Goal: Navigation & Orientation: Find specific page/section

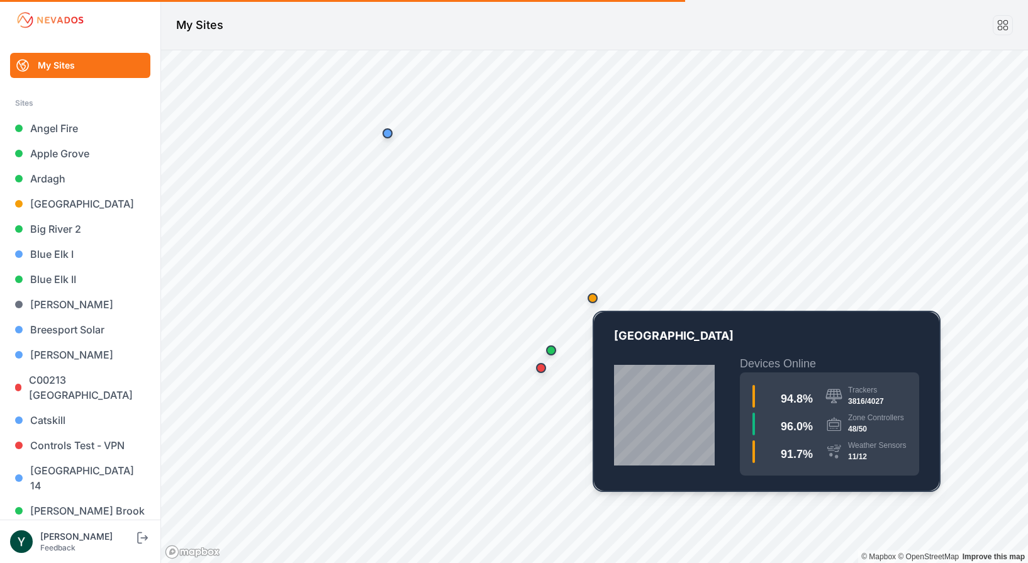
click at [593, 299] on div "Map marker" at bounding box center [593, 298] width 10 height 10
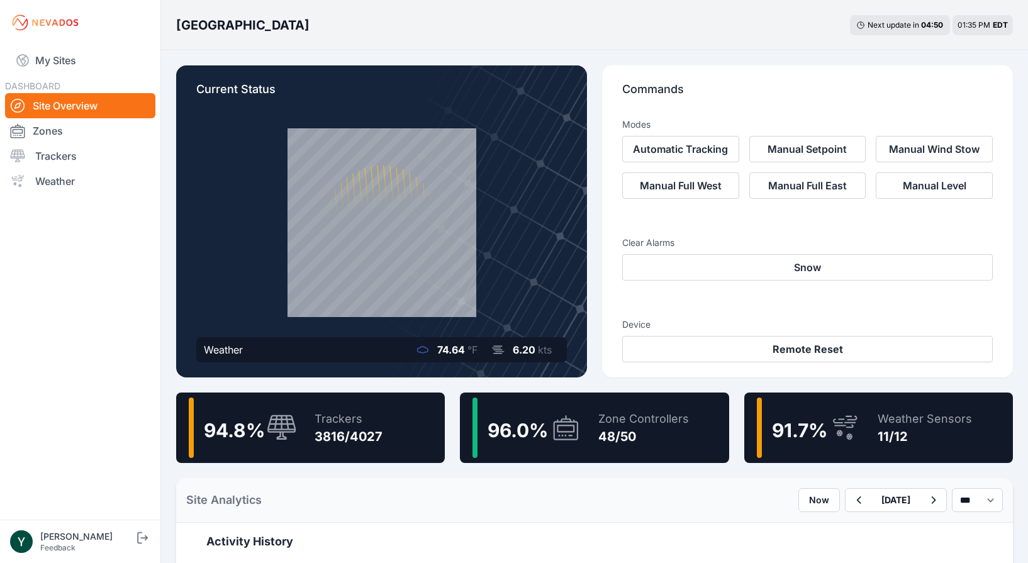
click at [303, 427] on div "Trackers 3816/4027" at bounding box center [342, 428] width 81 height 60
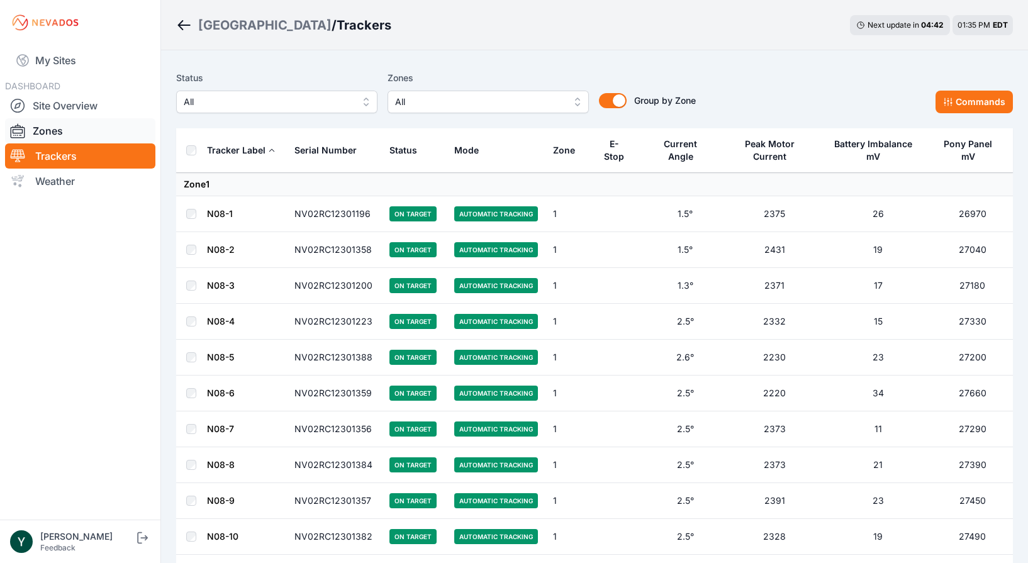
click at [59, 125] on link "Zones" at bounding box center [80, 130] width 150 height 25
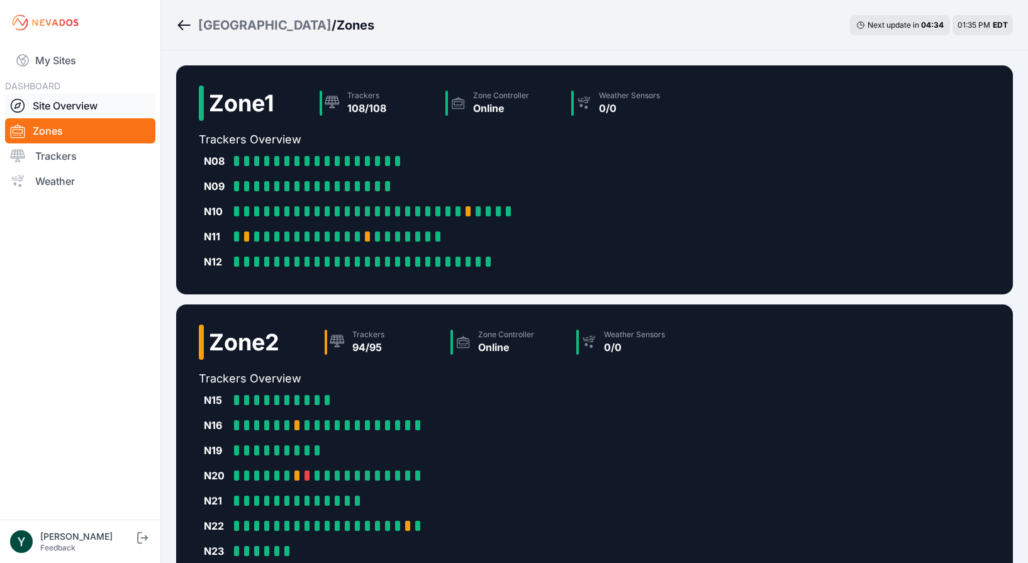
click at [70, 108] on link "Site Overview" at bounding box center [80, 105] width 150 height 25
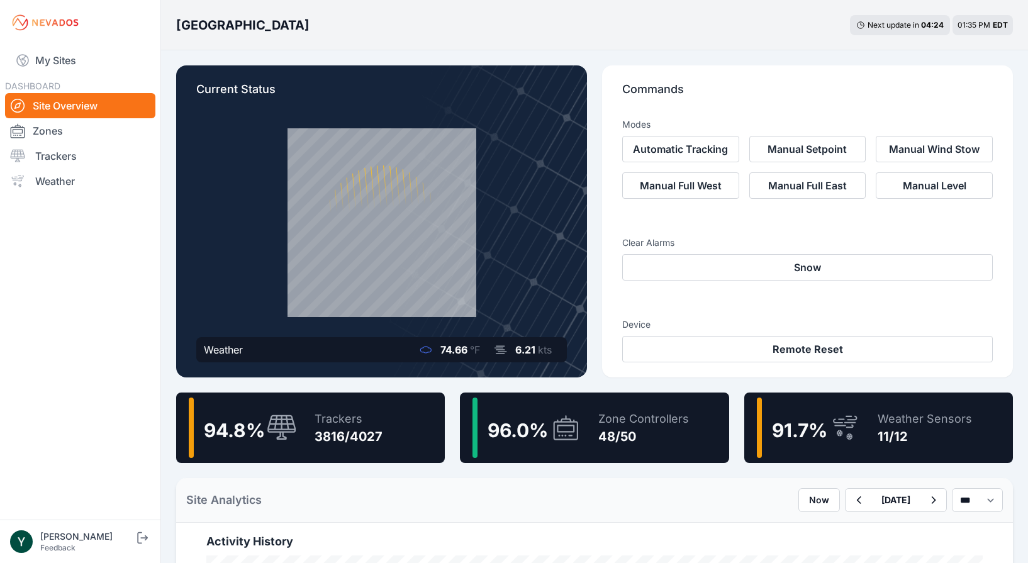
click at [349, 431] on div "3816/4027" at bounding box center [349, 437] width 68 height 18
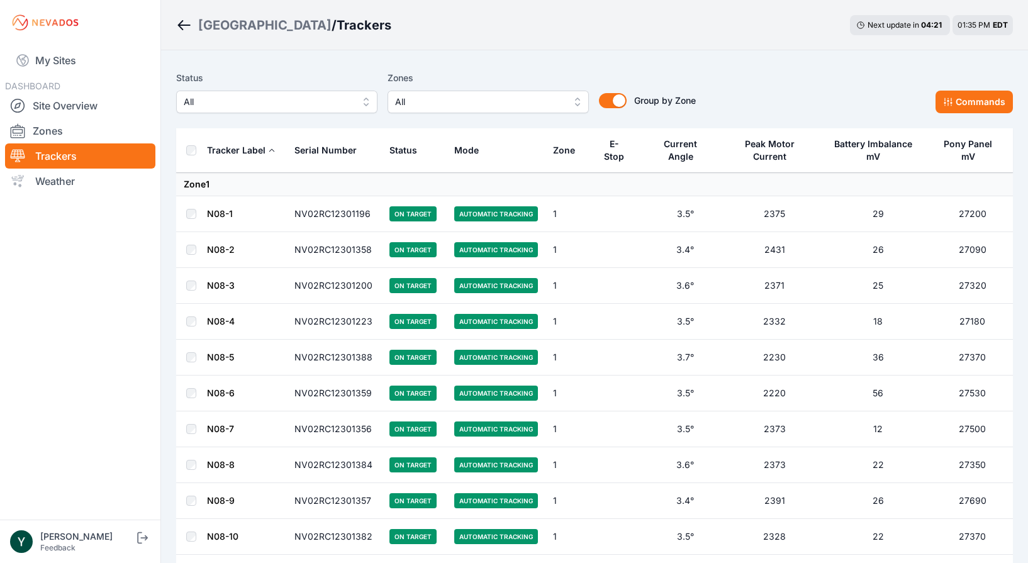
click at [249, 109] on span "All" at bounding box center [268, 101] width 169 height 15
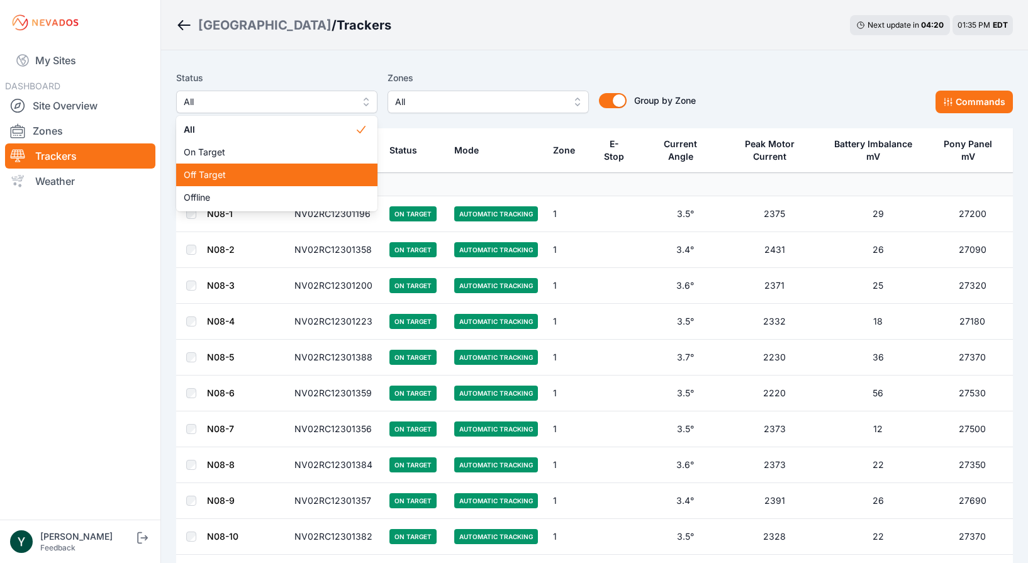
click at [241, 172] on span "Off Target" at bounding box center [269, 175] width 171 height 13
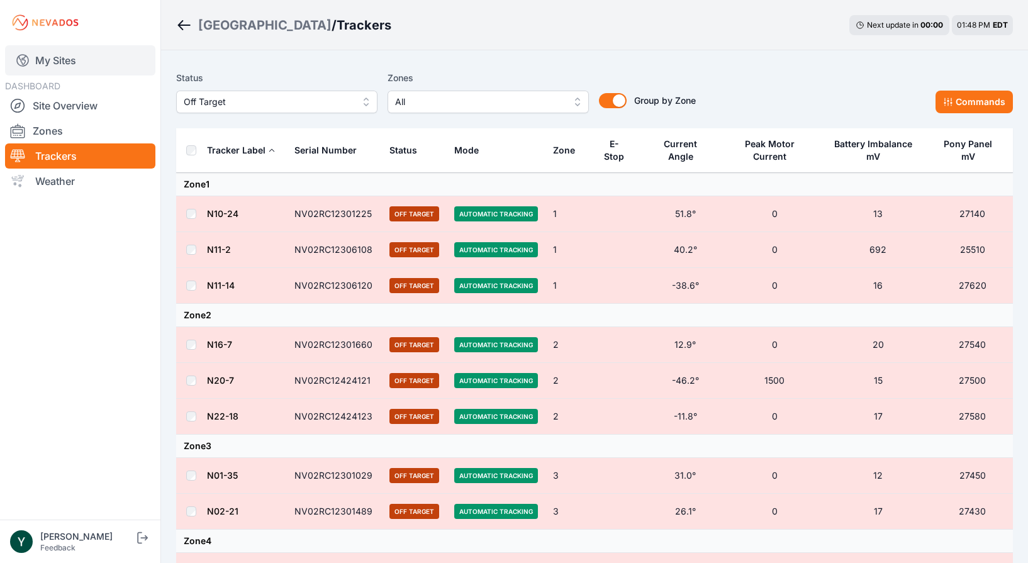
click at [43, 72] on link "My Sites" at bounding box center [80, 60] width 150 height 30
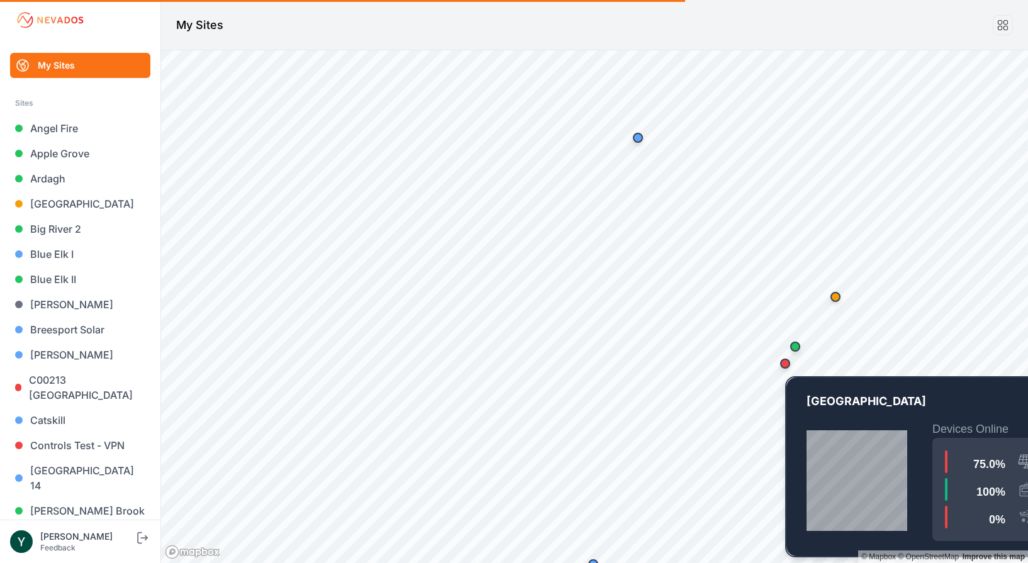
click at [787, 367] on div "Map marker" at bounding box center [785, 364] width 10 height 10
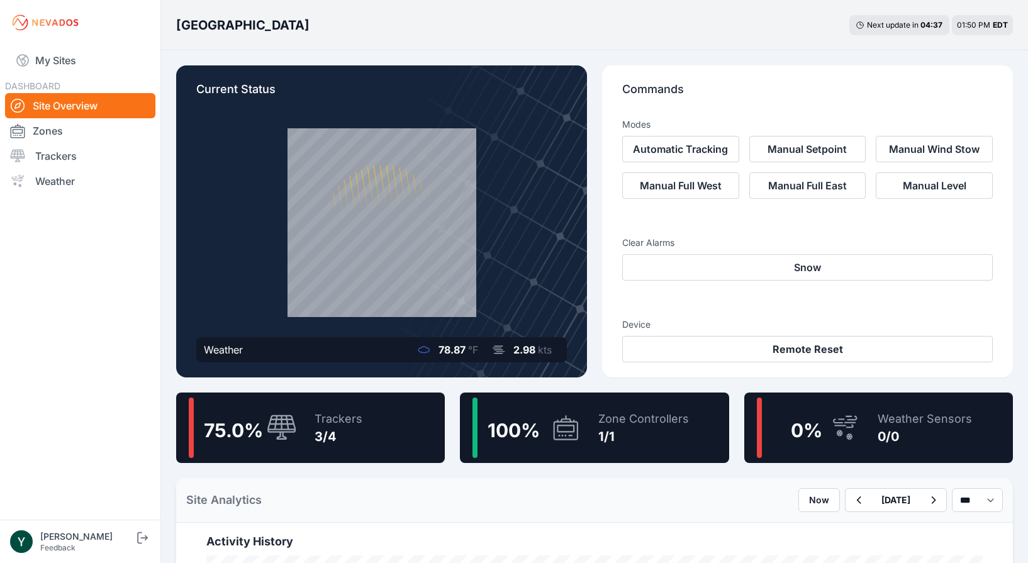
click at [341, 424] on div "Trackers" at bounding box center [339, 419] width 48 height 18
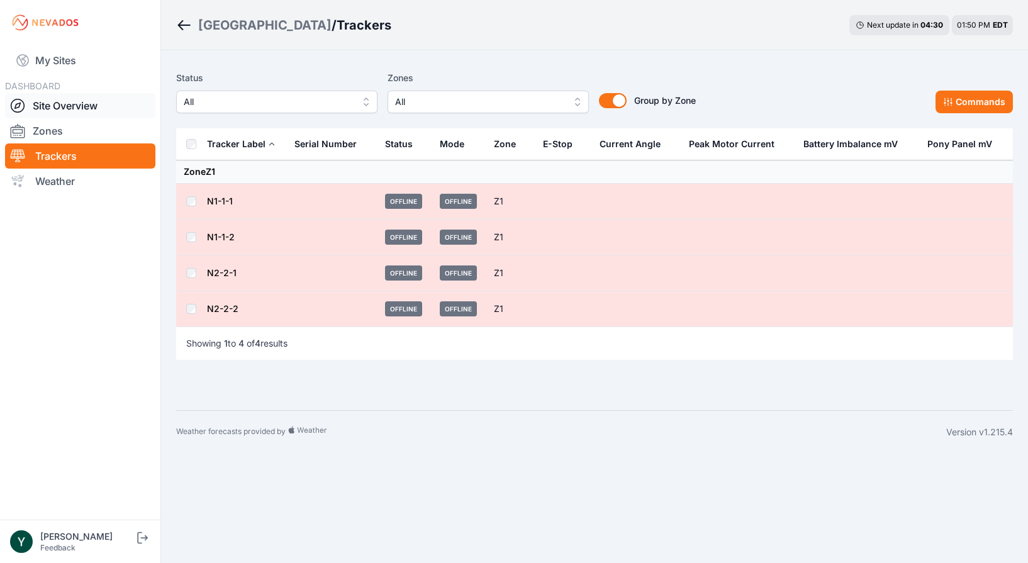
click at [91, 109] on link "Site Overview" at bounding box center [80, 105] width 150 height 25
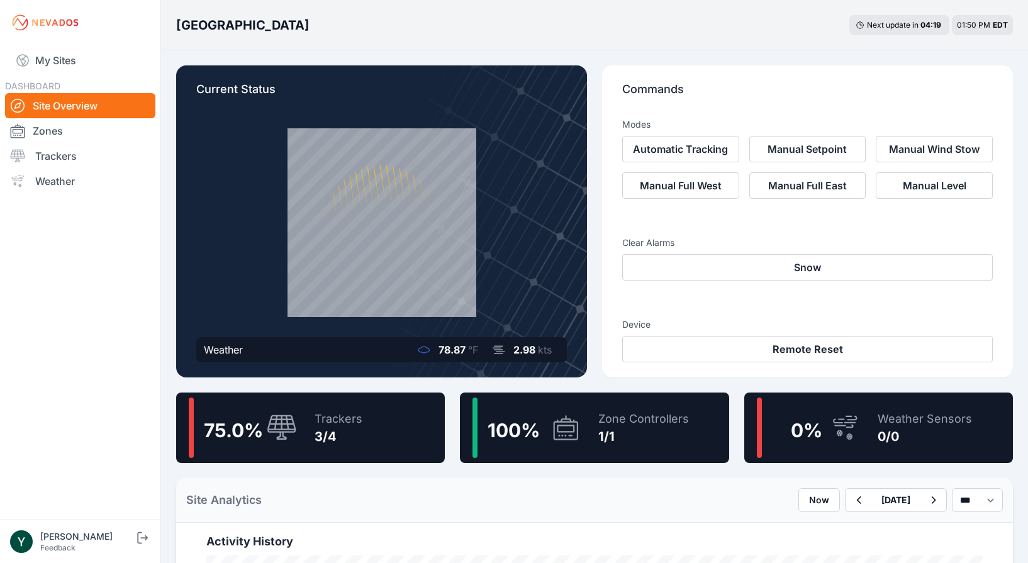
click at [345, 434] on div "3/4" at bounding box center [339, 437] width 48 height 18
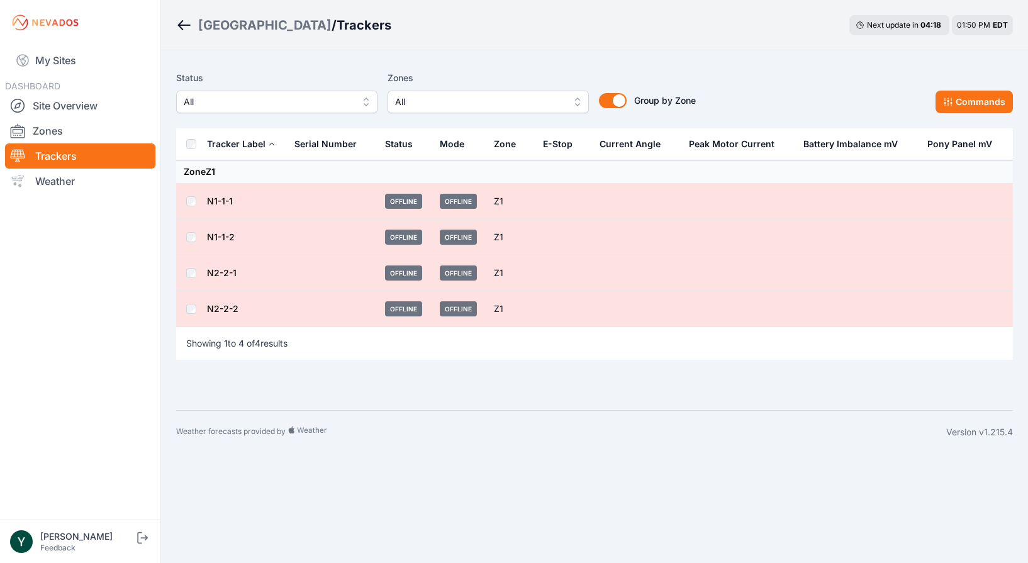
click at [223, 199] on link "N1-1-1" at bounding box center [220, 201] width 26 height 11
click at [221, 235] on link "N1-1-2" at bounding box center [221, 237] width 28 height 11
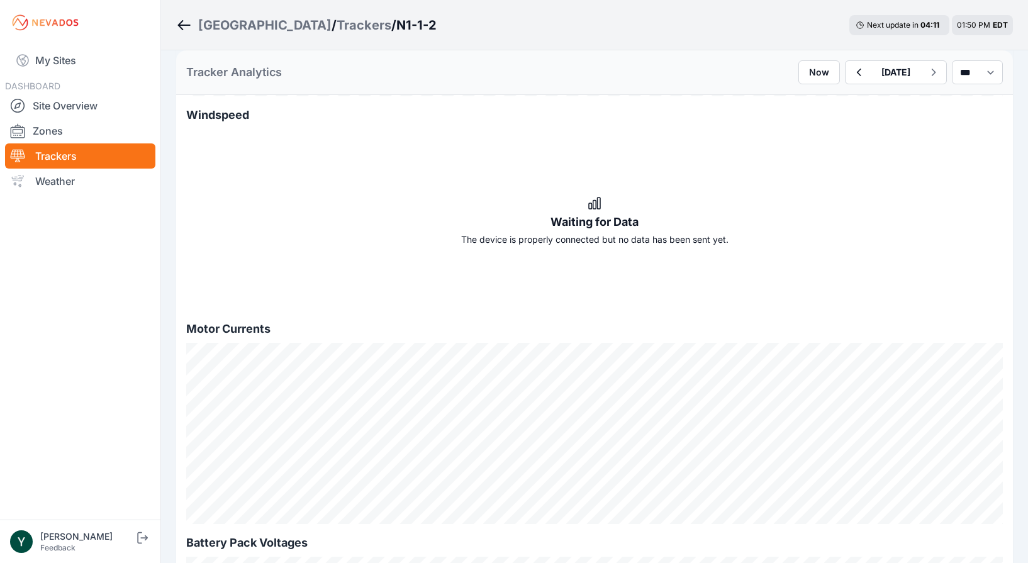
scroll to position [739, 0]
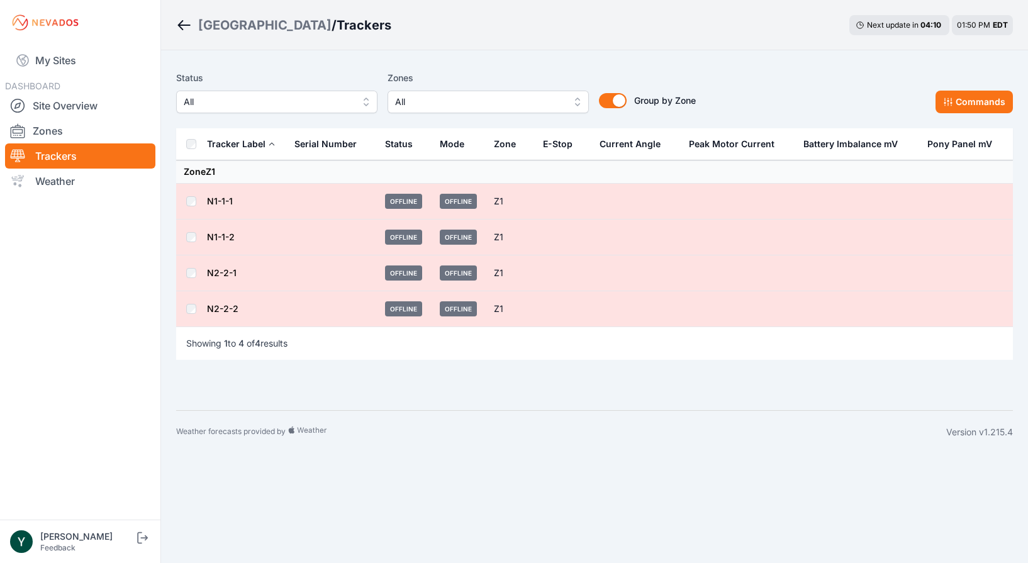
click at [227, 271] on link "N2-2-1" at bounding box center [222, 272] width 30 height 11
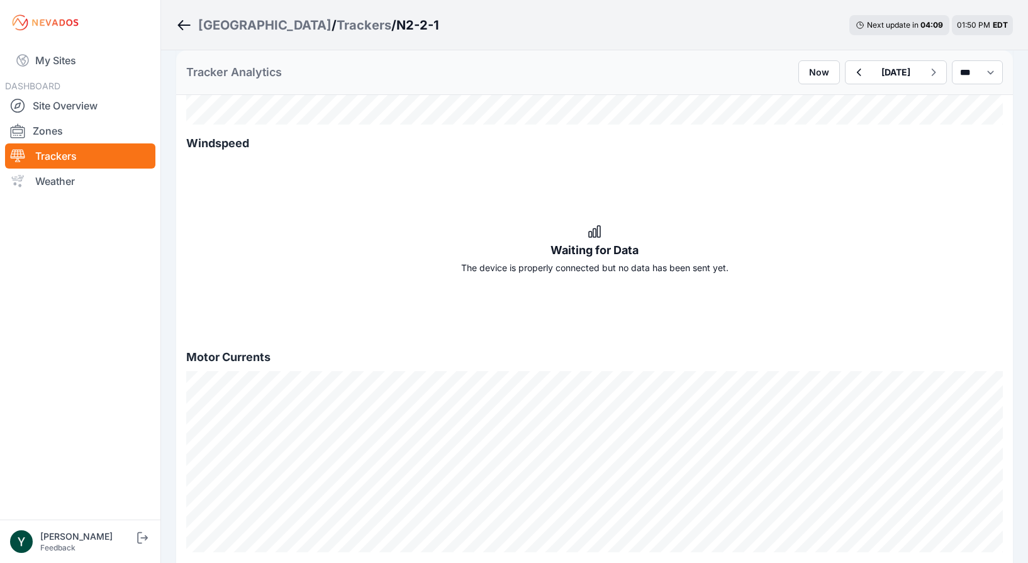
scroll to position [718, 0]
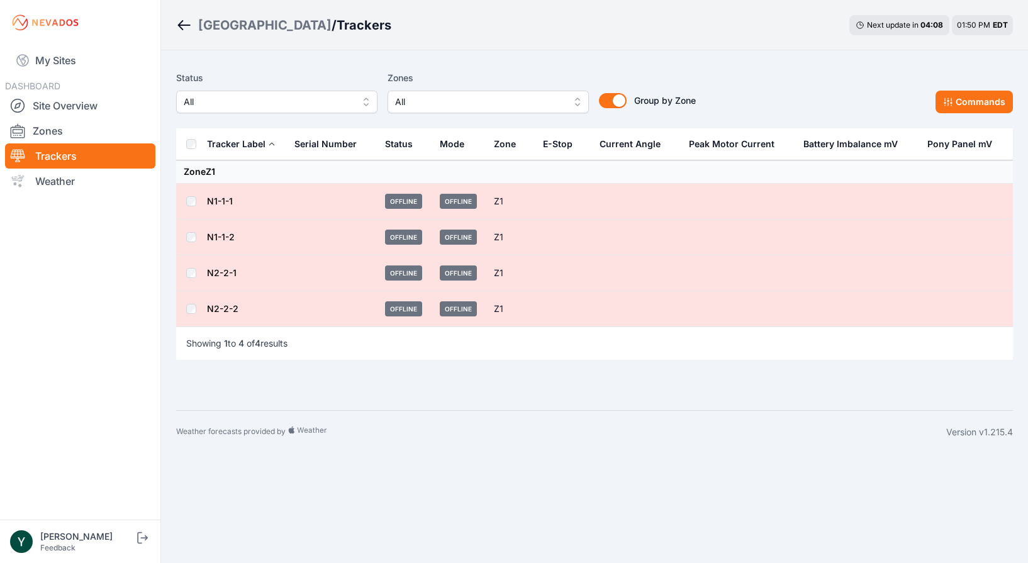
click at [233, 306] on link "N2-2-2" at bounding box center [222, 308] width 31 height 11
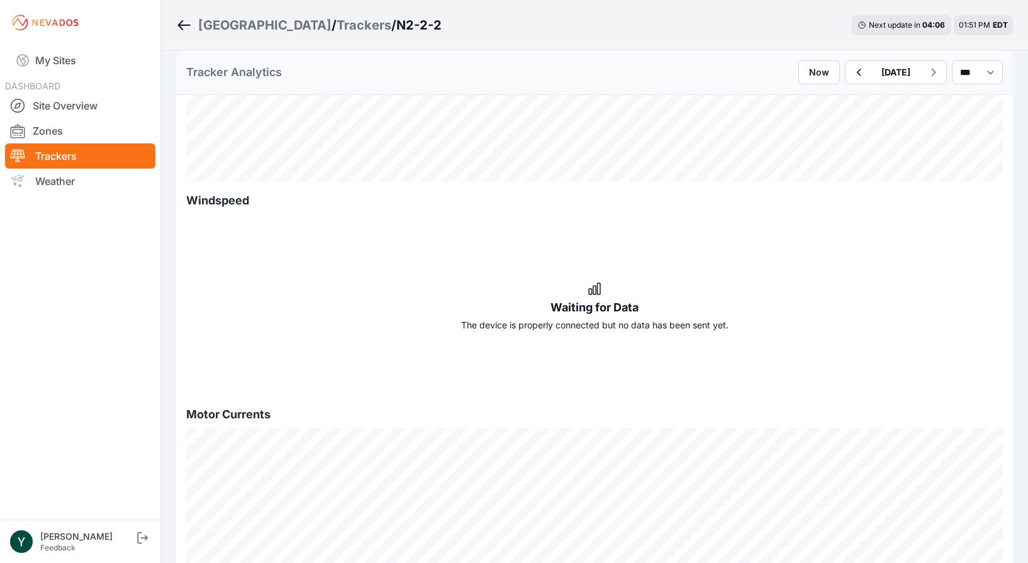
scroll to position [654, 0]
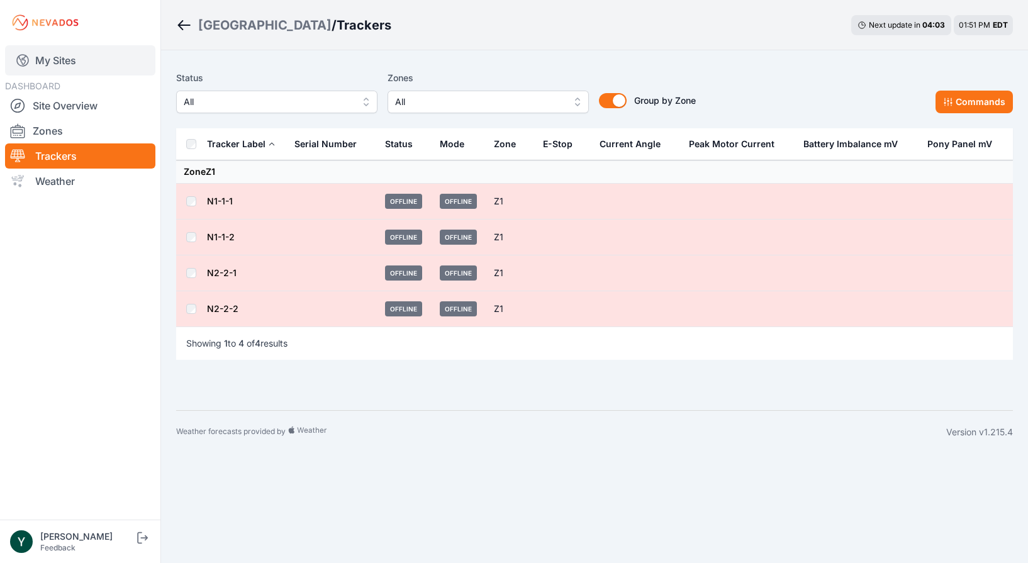
click at [91, 59] on link "My Sites" at bounding box center [80, 60] width 150 height 30
